Goal: Book appointment/travel/reservation

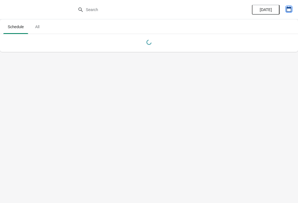
click at [289, 8] on icon "button" at bounding box center [288, 9] width 5 height 6
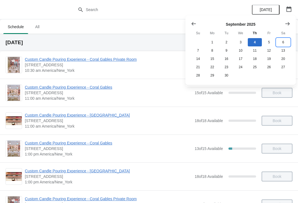
click at [284, 41] on button "6" at bounding box center [283, 42] width 14 height 8
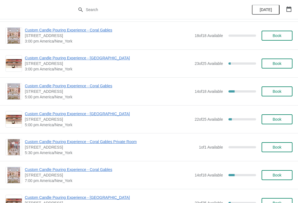
scroll to position [198, 0]
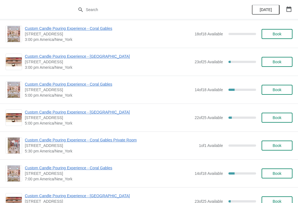
click at [107, 112] on span "Custom Candle Pouring Experience - [GEOGRAPHIC_DATA]" at bounding box center [108, 112] width 167 height 6
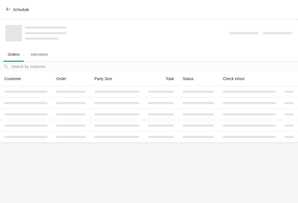
scroll to position [0, 0]
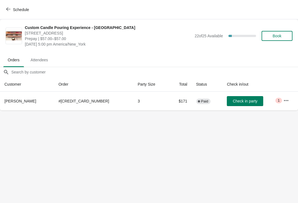
click at [46, 147] on body "Schedule Custom Candle Pouring Experience - [GEOGRAPHIC_DATA] [STREET_ADDRESS] …" at bounding box center [149, 101] width 298 height 203
copy span "[PERSON_NAME]"
click at [286, 115] on body "Schedule Custom Candle Pouring Experience - [GEOGRAPHIC_DATA] [STREET_ADDRESS] …" at bounding box center [149, 101] width 298 height 203
click at [20, 8] on span "Schedule" at bounding box center [21, 9] width 16 height 4
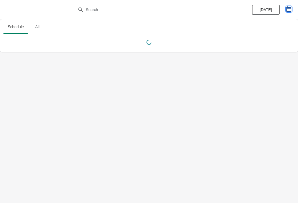
click at [288, 10] on icon "button" at bounding box center [289, 9] width 6 height 6
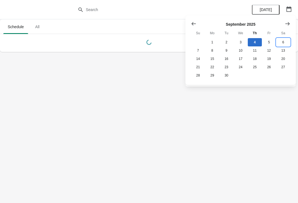
click at [281, 44] on button "6" at bounding box center [283, 42] width 14 height 8
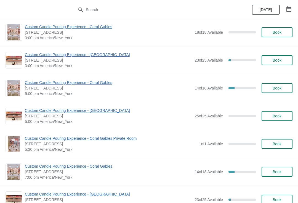
scroll to position [201, 0]
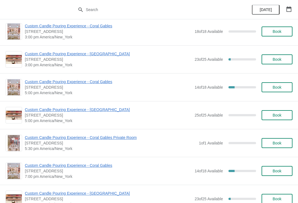
click at [92, 110] on span "Custom Candle Pouring Experience - [GEOGRAPHIC_DATA]" at bounding box center [108, 110] width 167 height 6
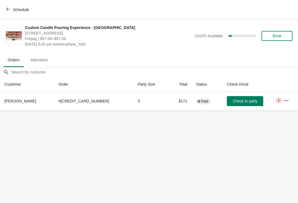
scroll to position [0, 0]
click at [286, 99] on icon "button" at bounding box center [286, 101] width 6 height 6
